Goal: Register for event/course

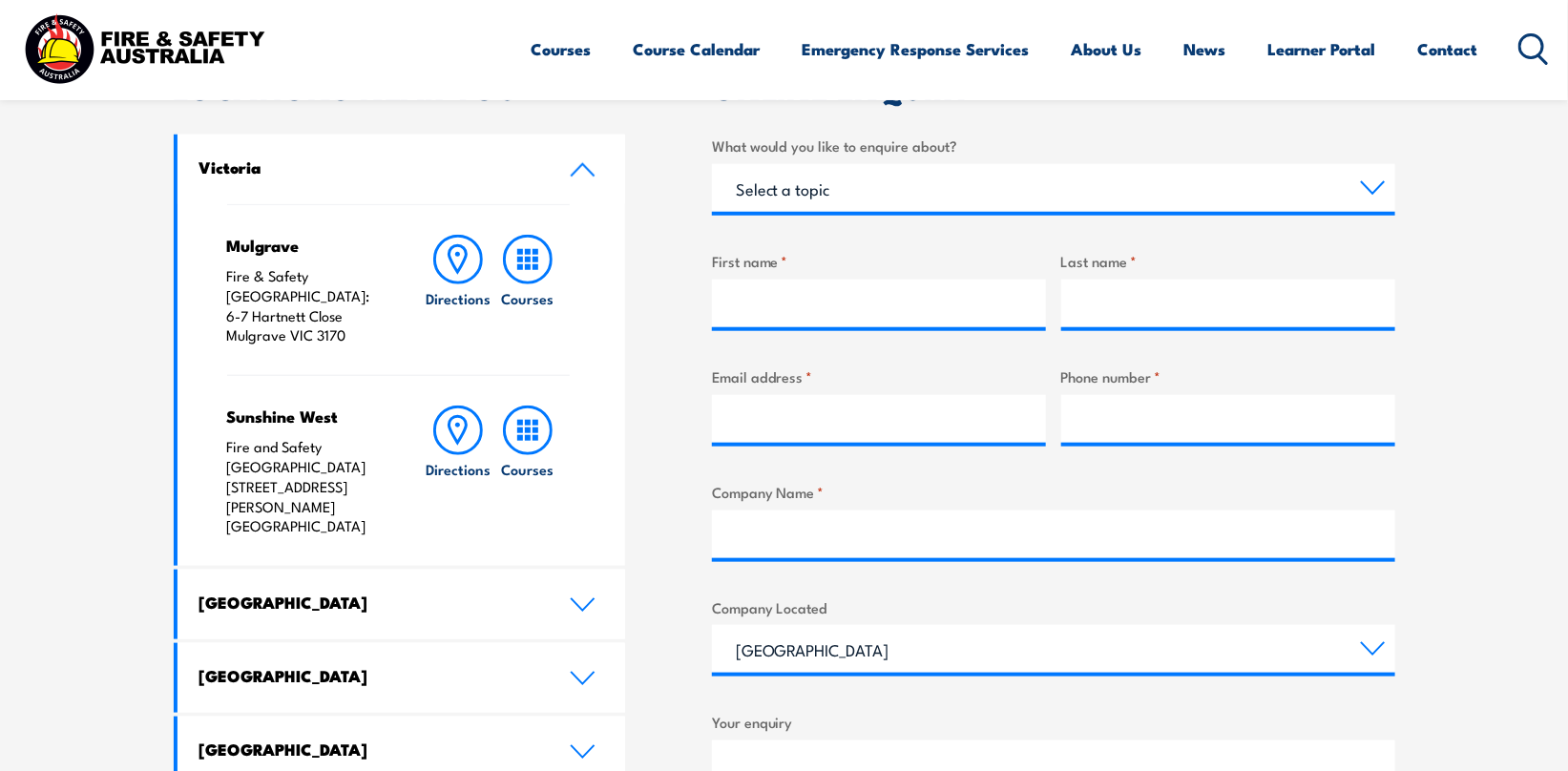
scroll to position [764, 0]
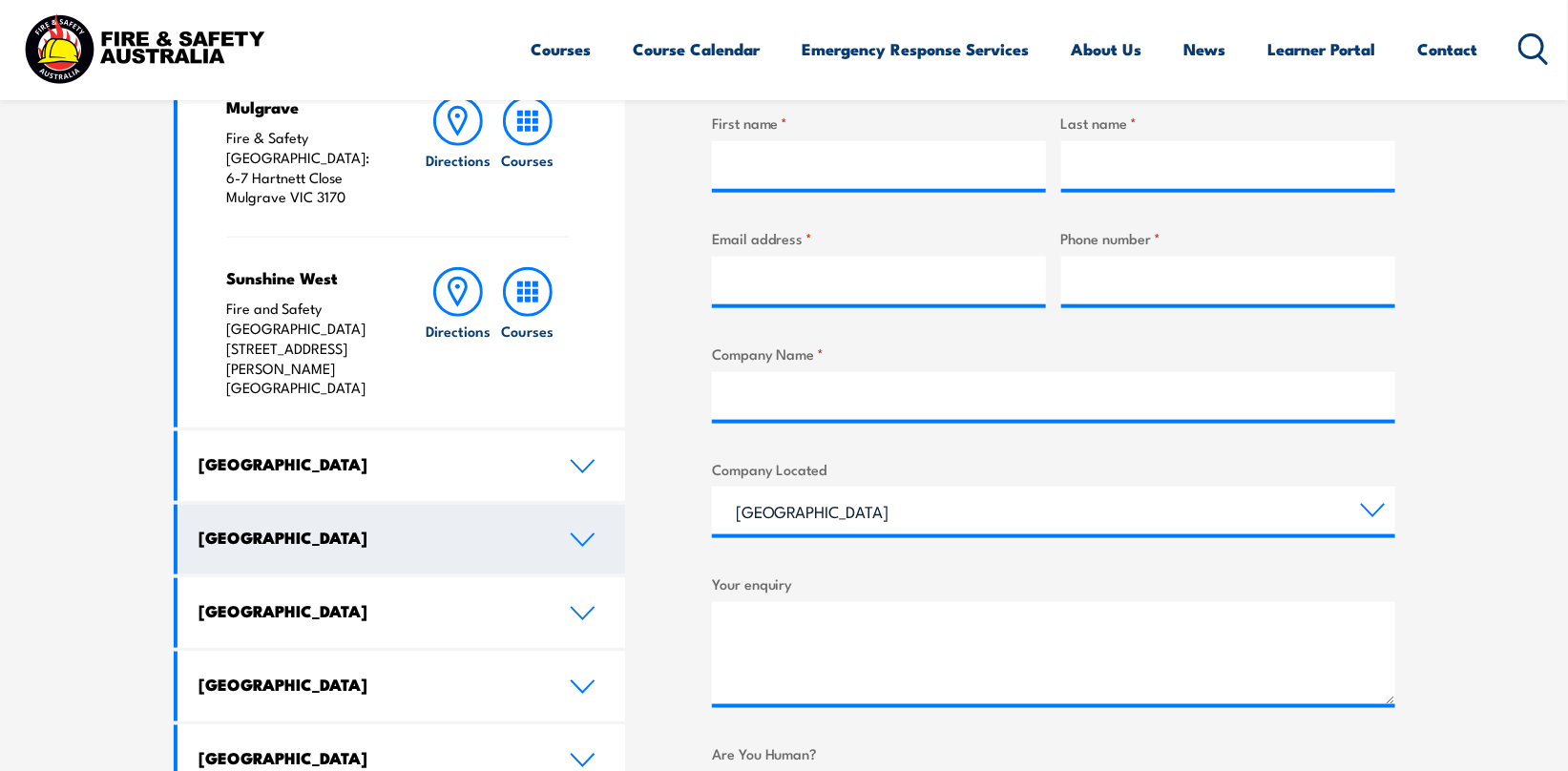
click at [585, 532] on icon at bounding box center [583, 539] width 26 height 15
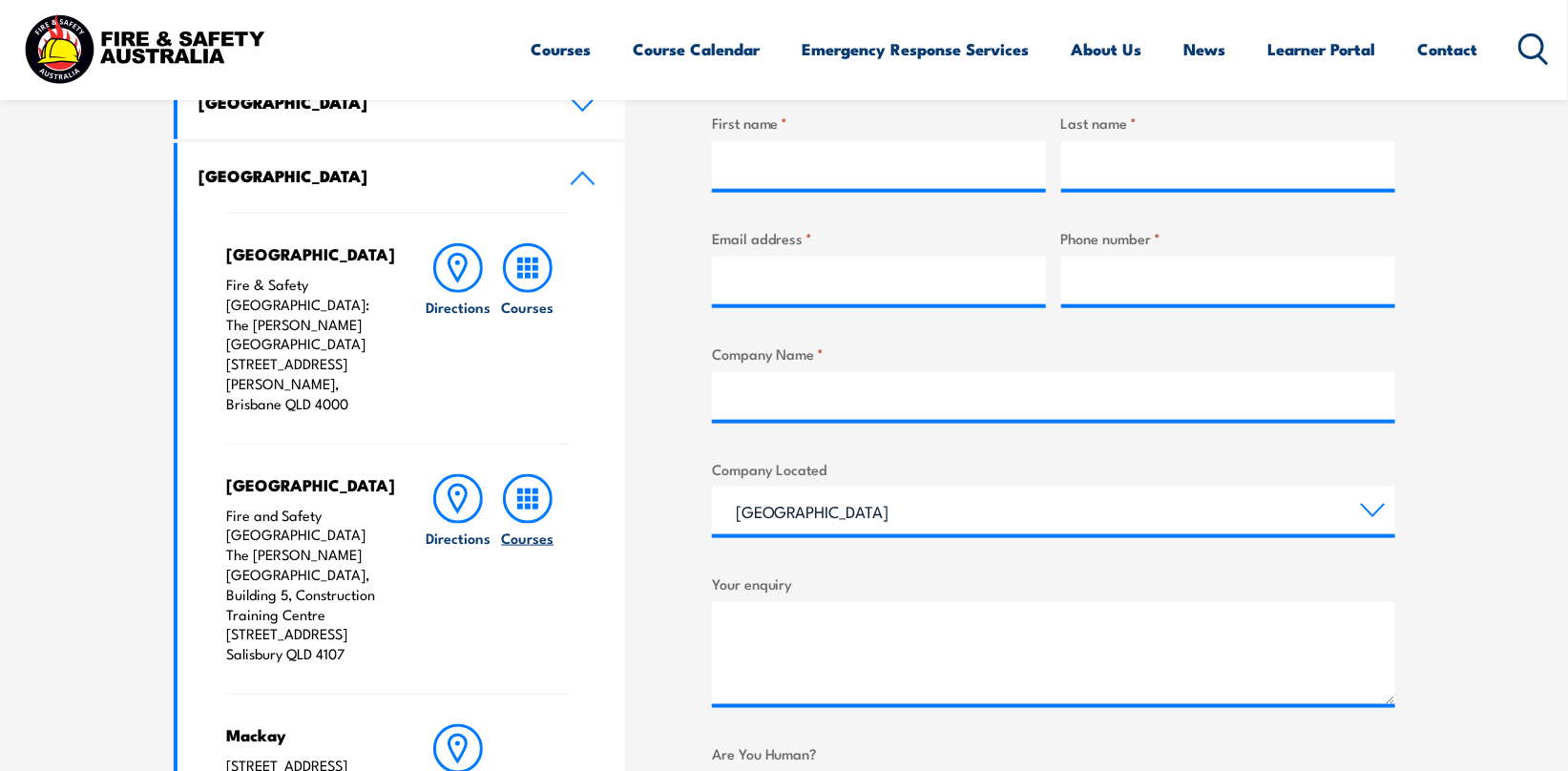
click at [529, 528] on h6 "Courses" at bounding box center [526, 537] width 52 height 20
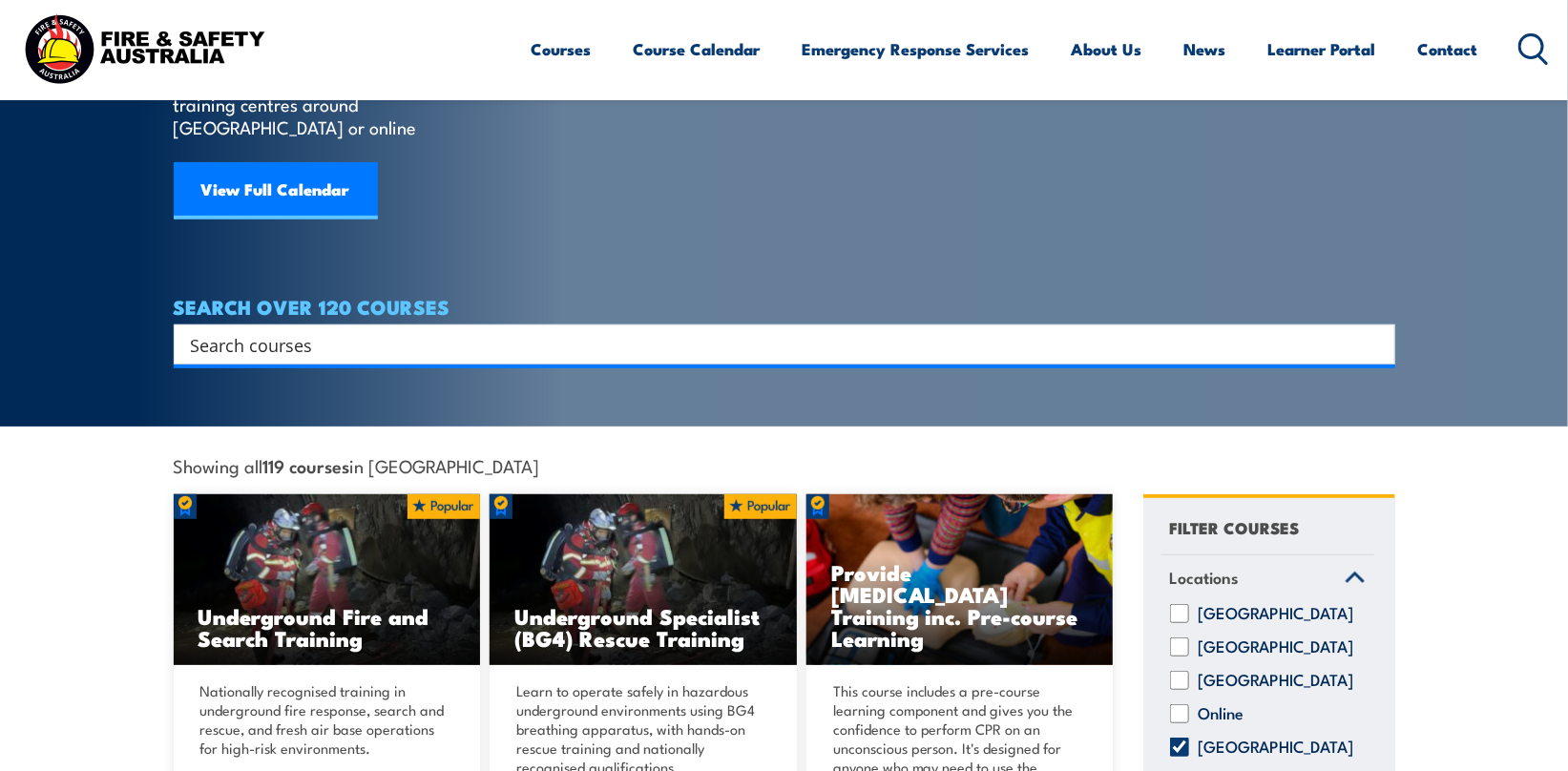
scroll to position [95, 0]
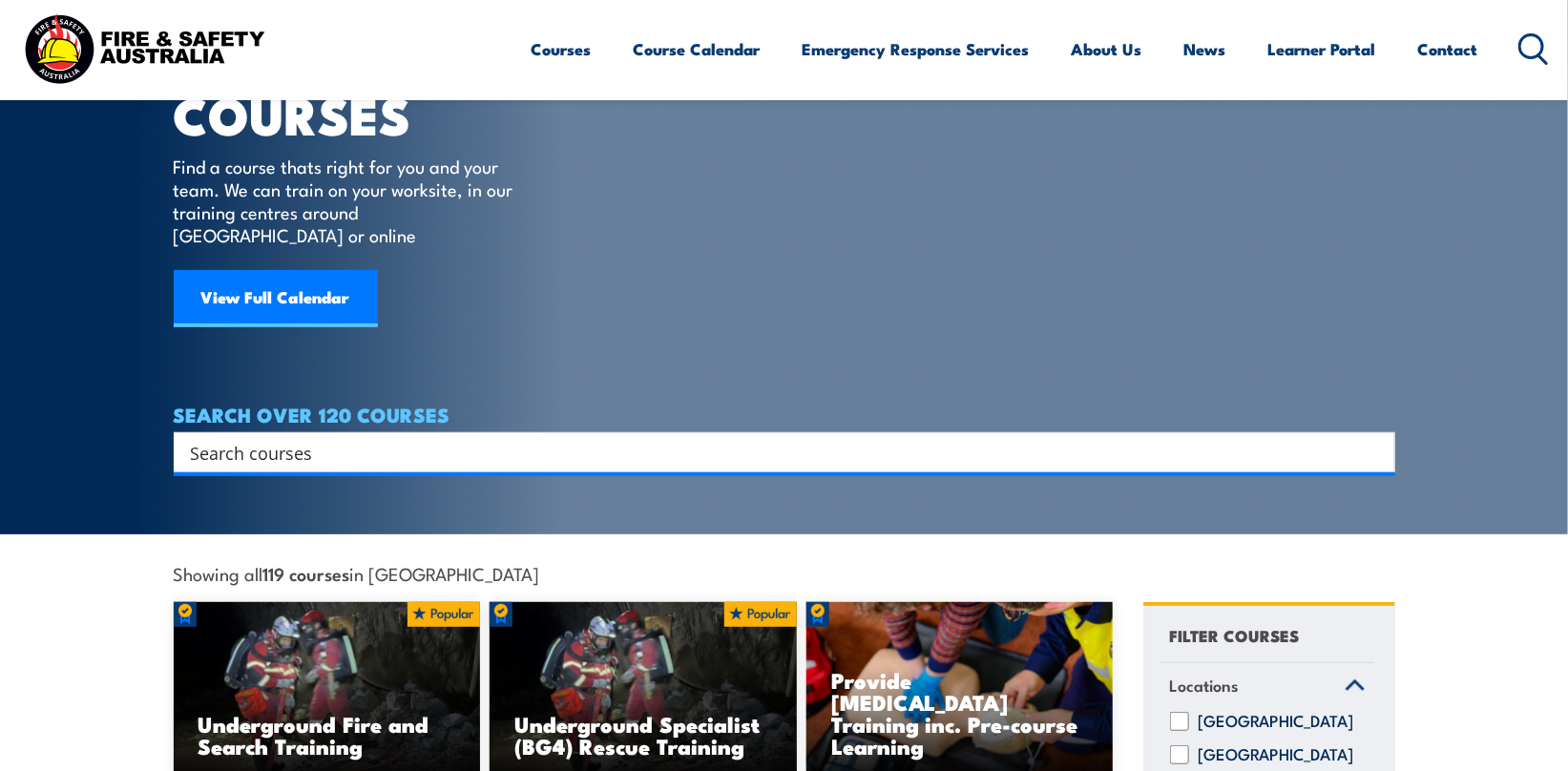
click at [286, 438] on input "Search input" at bounding box center [772, 452] width 1162 height 29
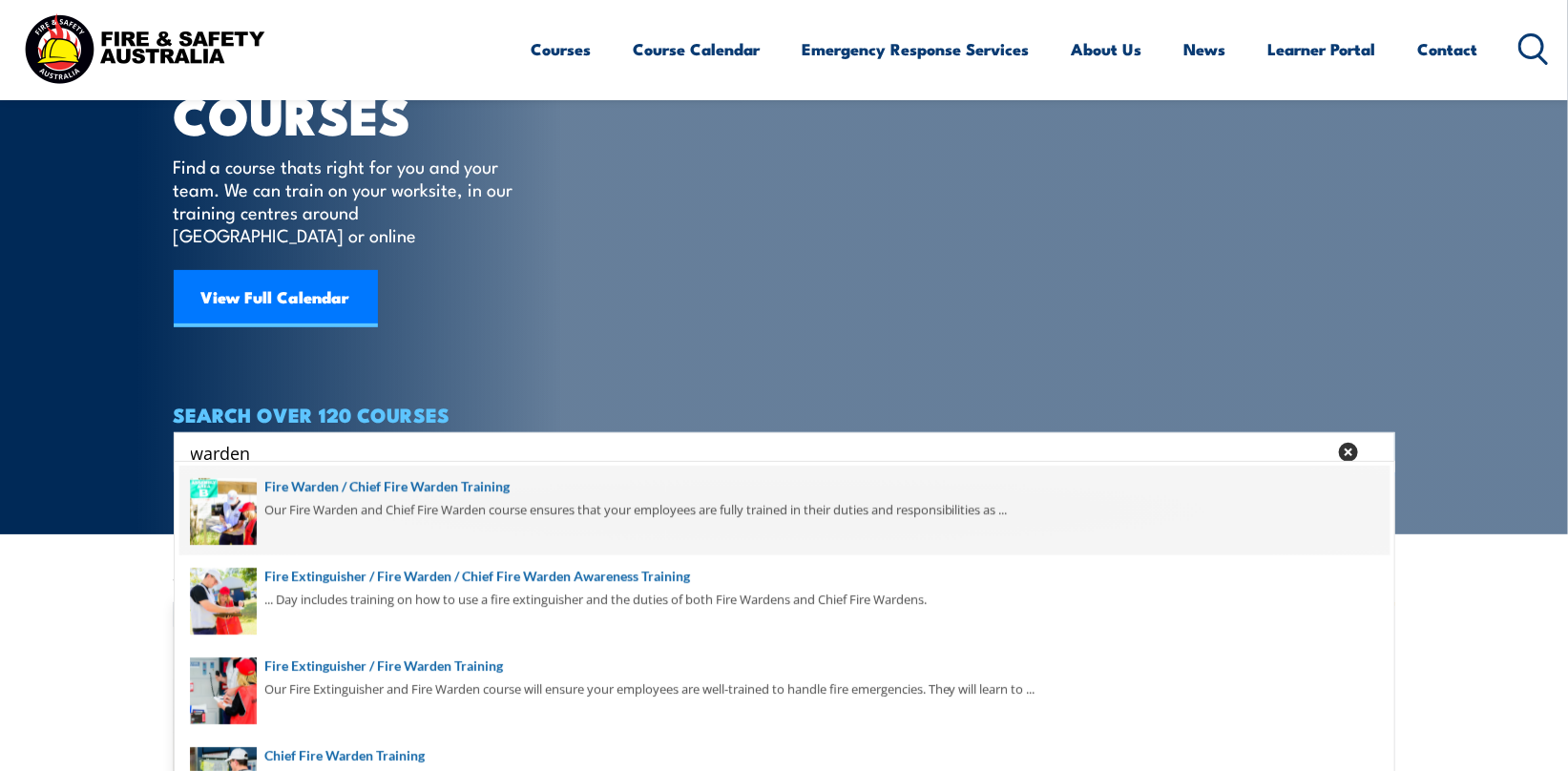
type input "warden"
click at [465, 505] on span at bounding box center [784, 511] width 1210 height 90
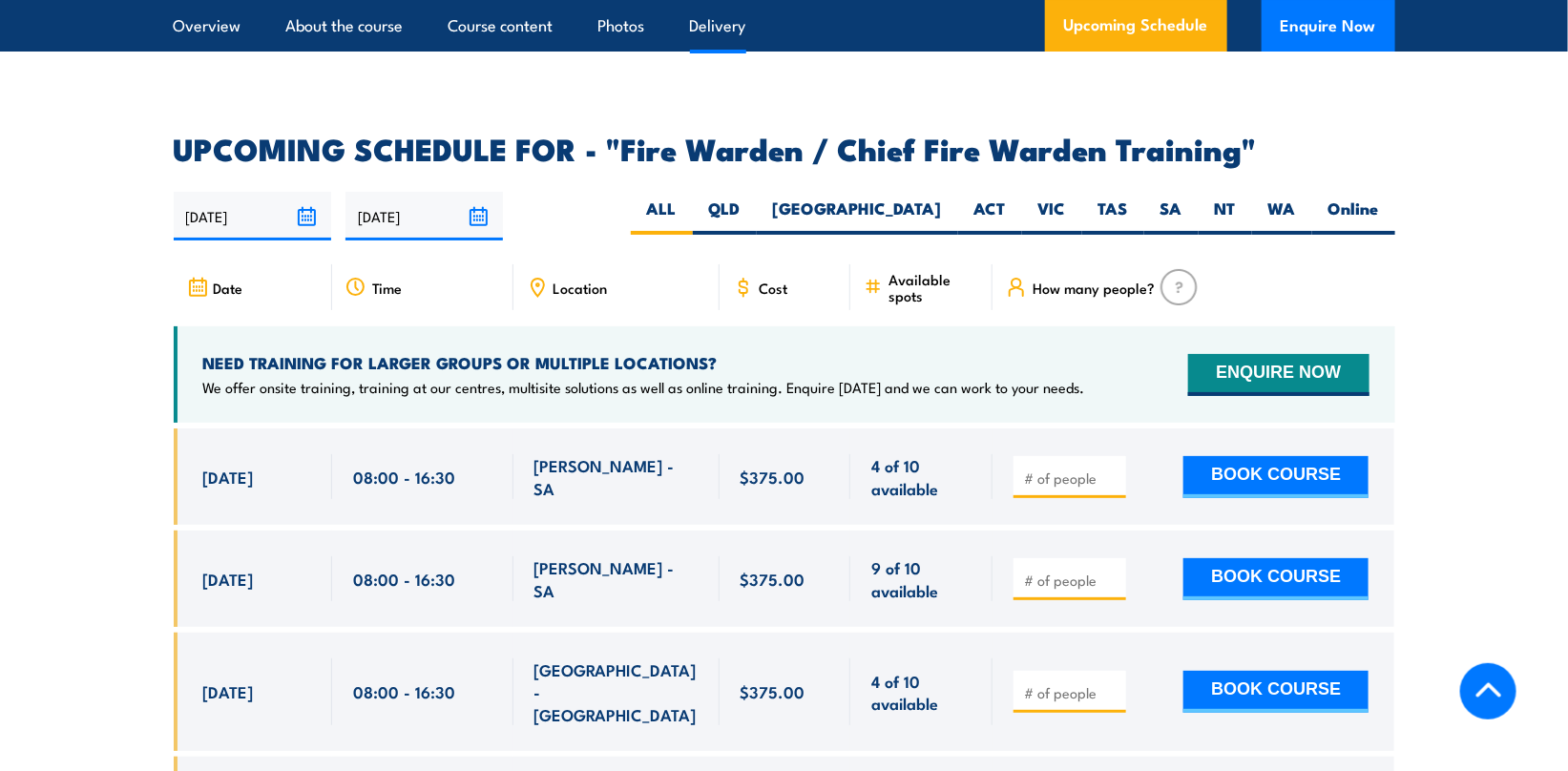
scroll to position [3341, 0]
